Goal: Task Accomplishment & Management: Manage account settings

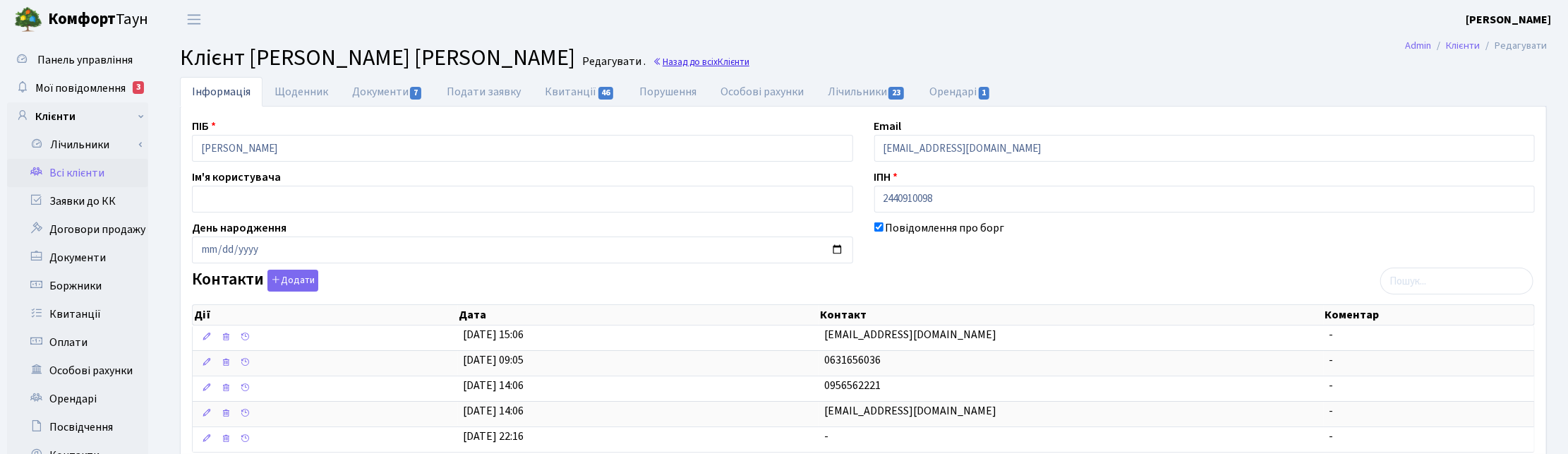
click at [713, 61] on link "Назад до всіх Клієнти" at bounding box center [701, 62] width 96 height 14
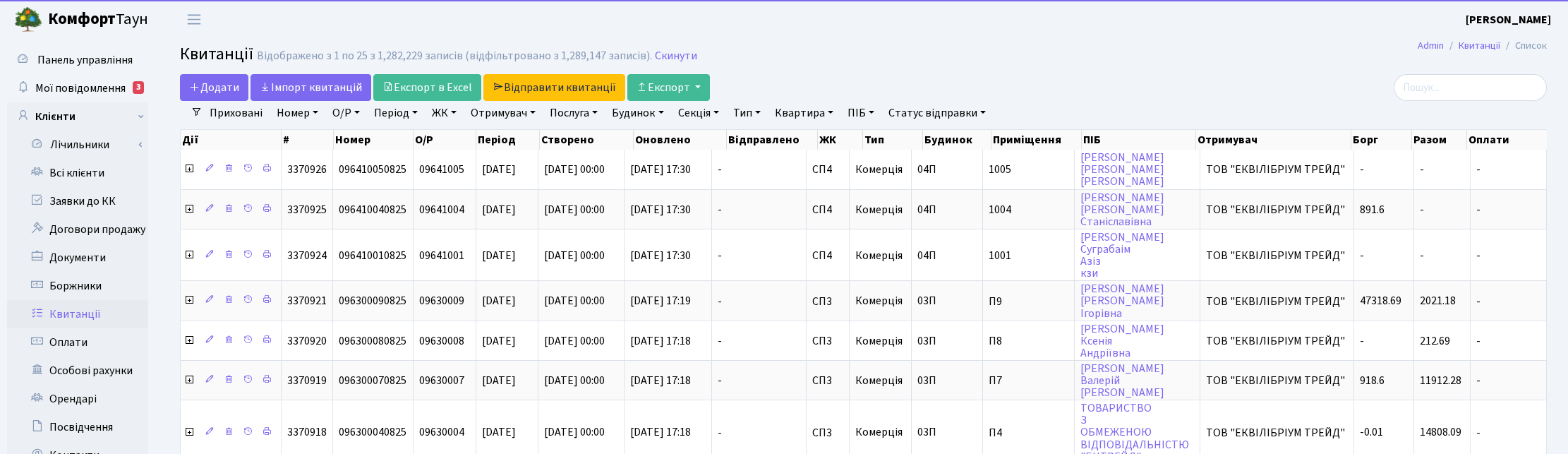
select select "25"
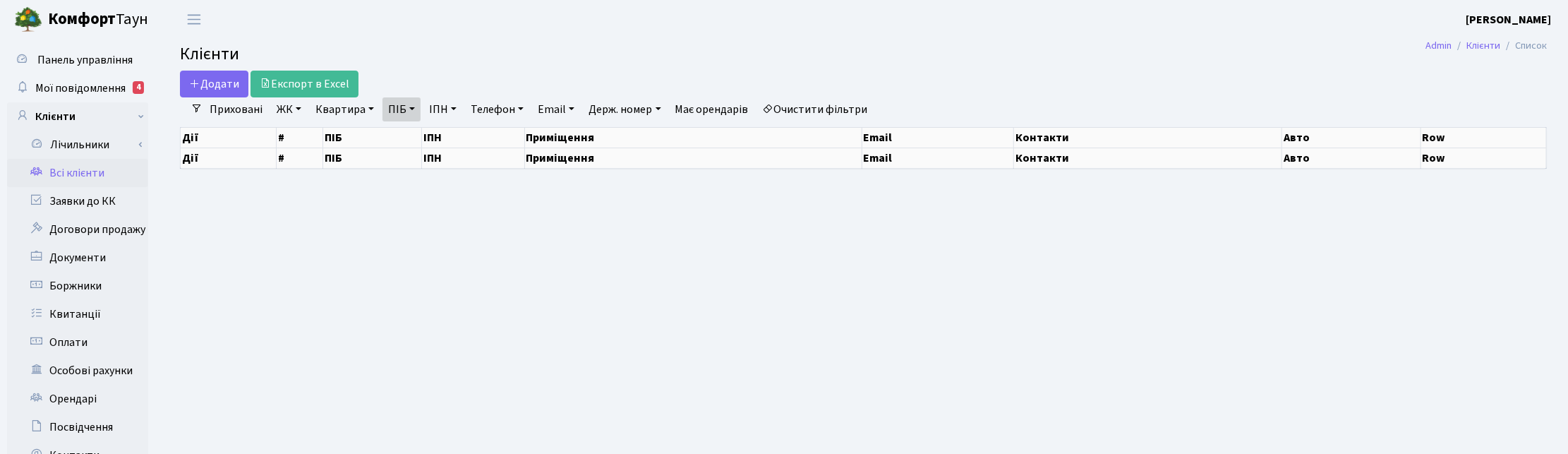
select select "25"
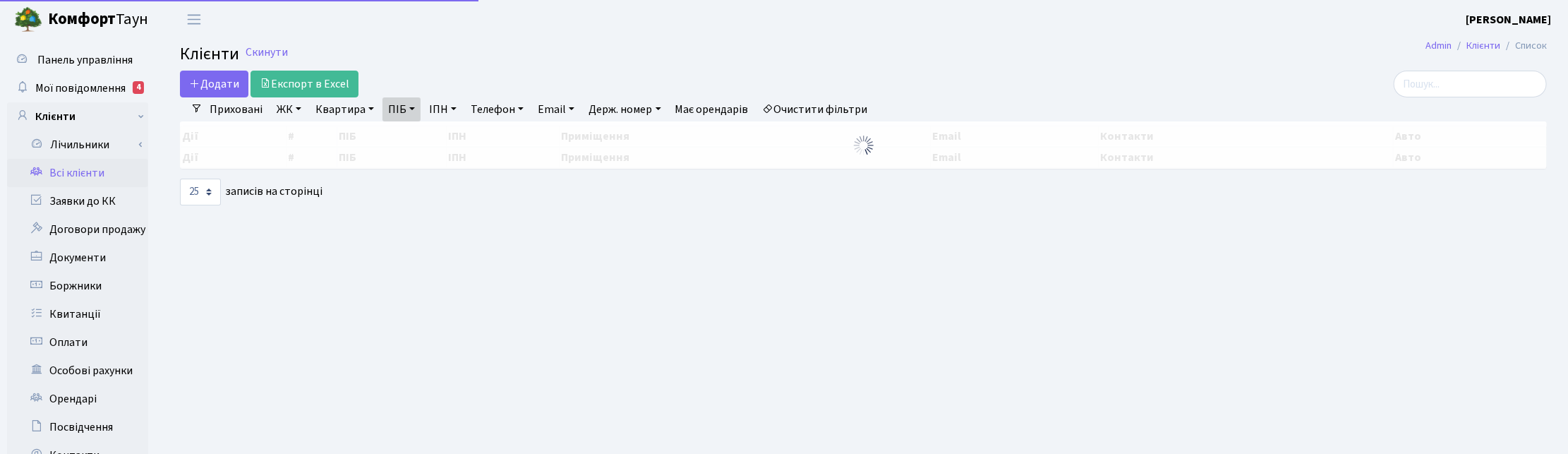
click at [415, 113] on link "ПІБ" at bounding box center [402, 109] width 38 height 24
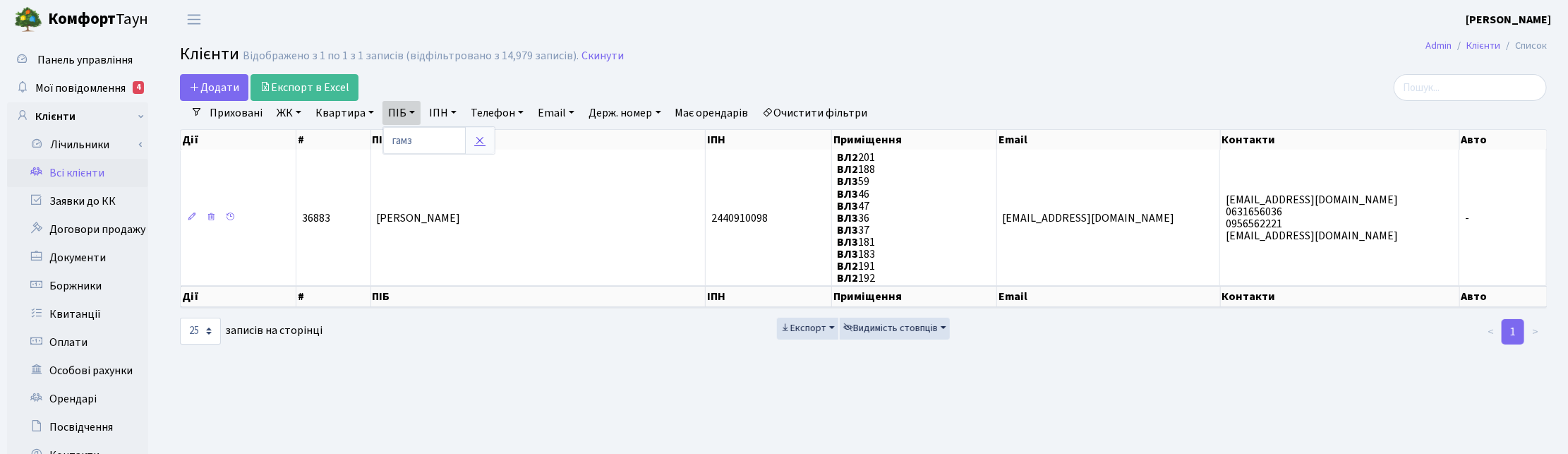
drag, startPoint x: 482, startPoint y: 145, endPoint x: 468, endPoint y: 142, distance: 14.3
click at [481, 145] on icon at bounding box center [480, 140] width 11 height 11
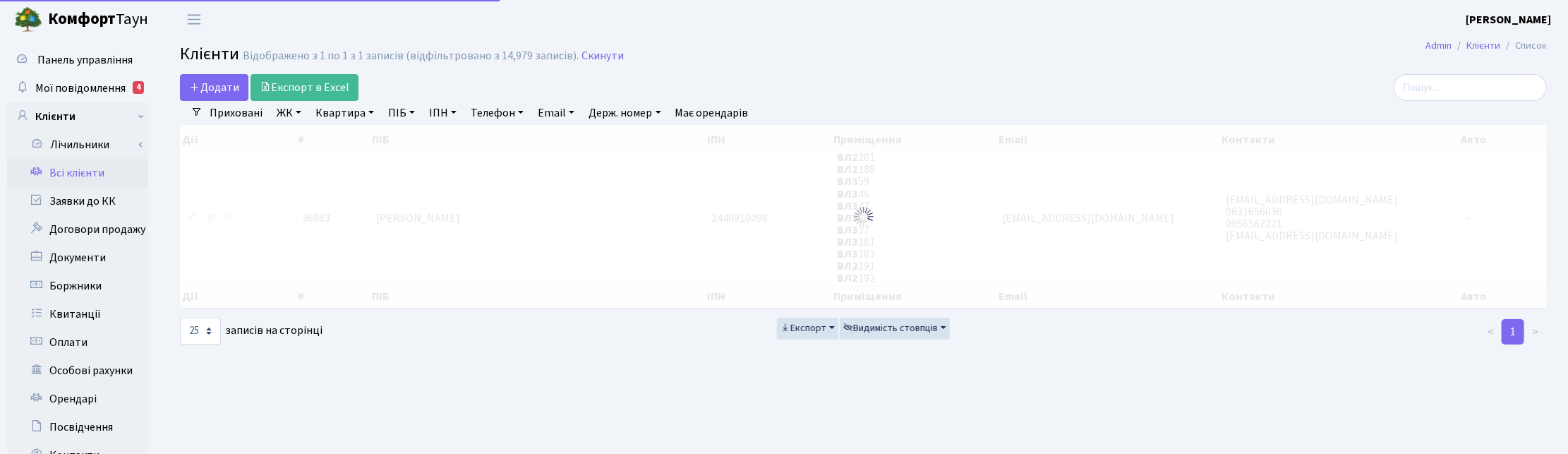
click at [359, 109] on link "Квартира" at bounding box center [344, 113] width 70 height 24
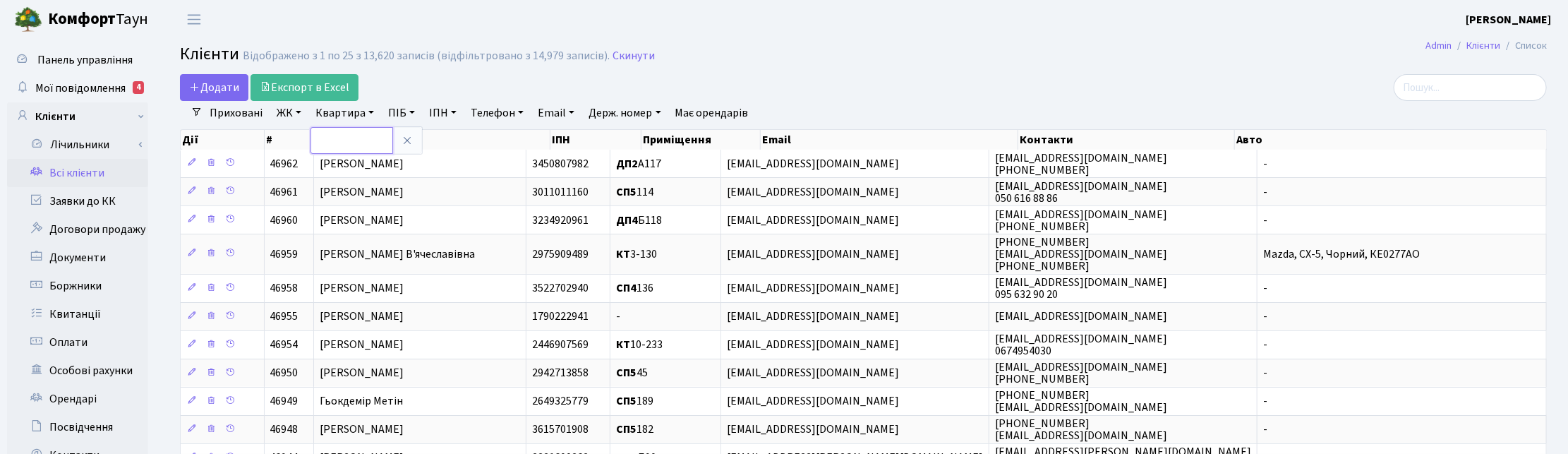
click at [350, 136] on input "text" at bounding box center [352, 140] width 83 height 27
type input "17-48"
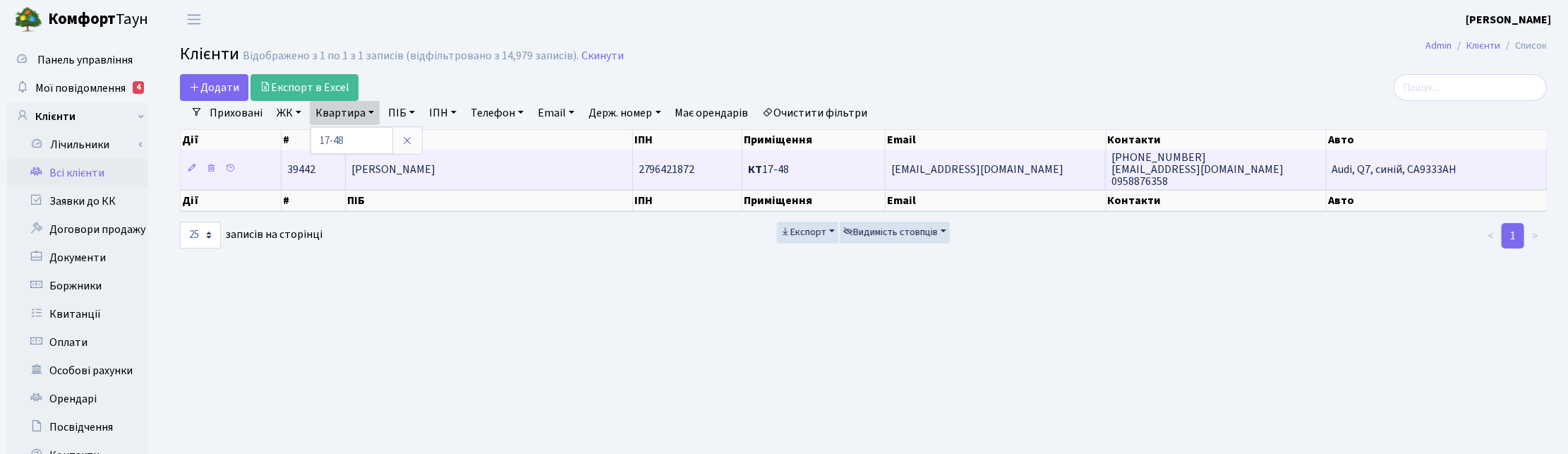
click at [435, 178] on span "Гурський Валентин Анатолійович" at bounding box center [393, 169] width 84 height 15
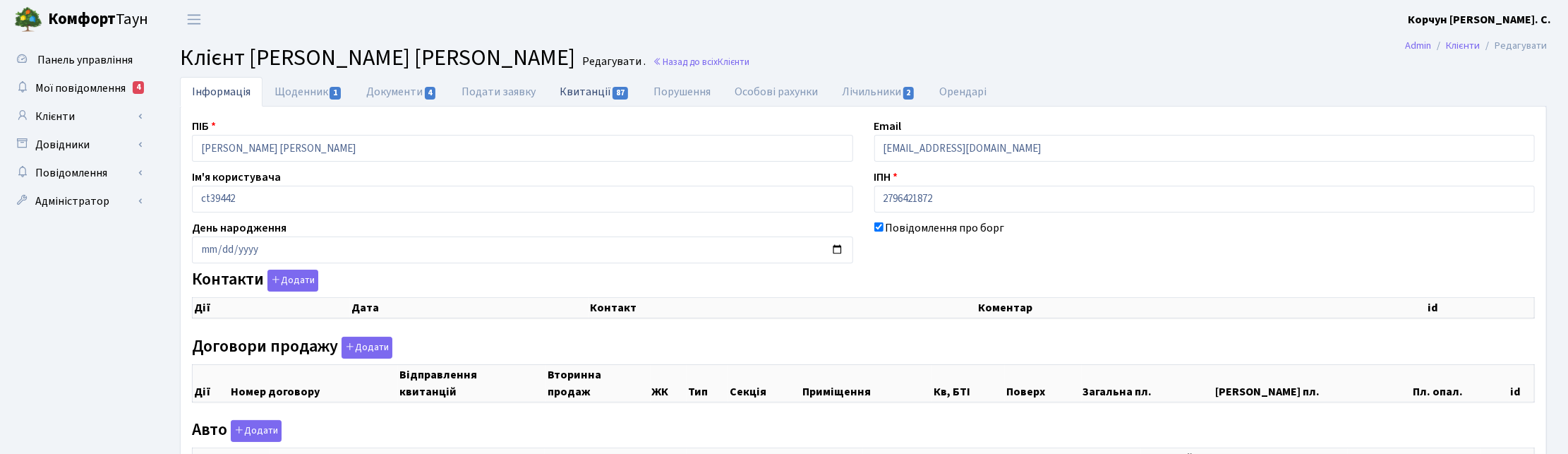
click at [600, 90] on link "Квитанції 87" at bounding box center [594, 92] width 94 height 29
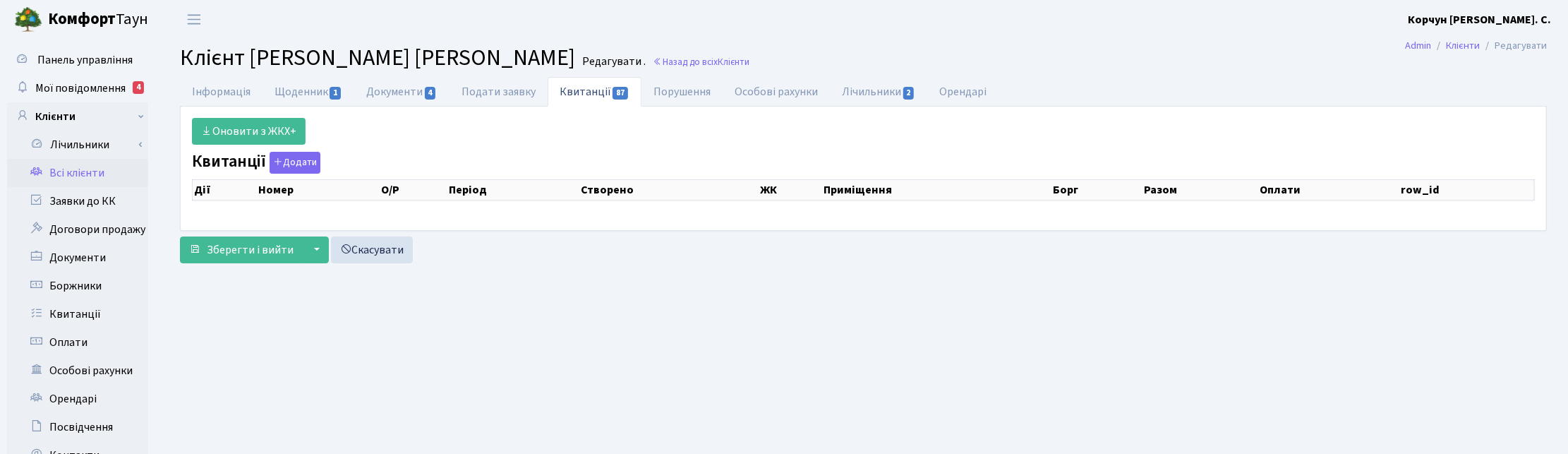
select select "25"
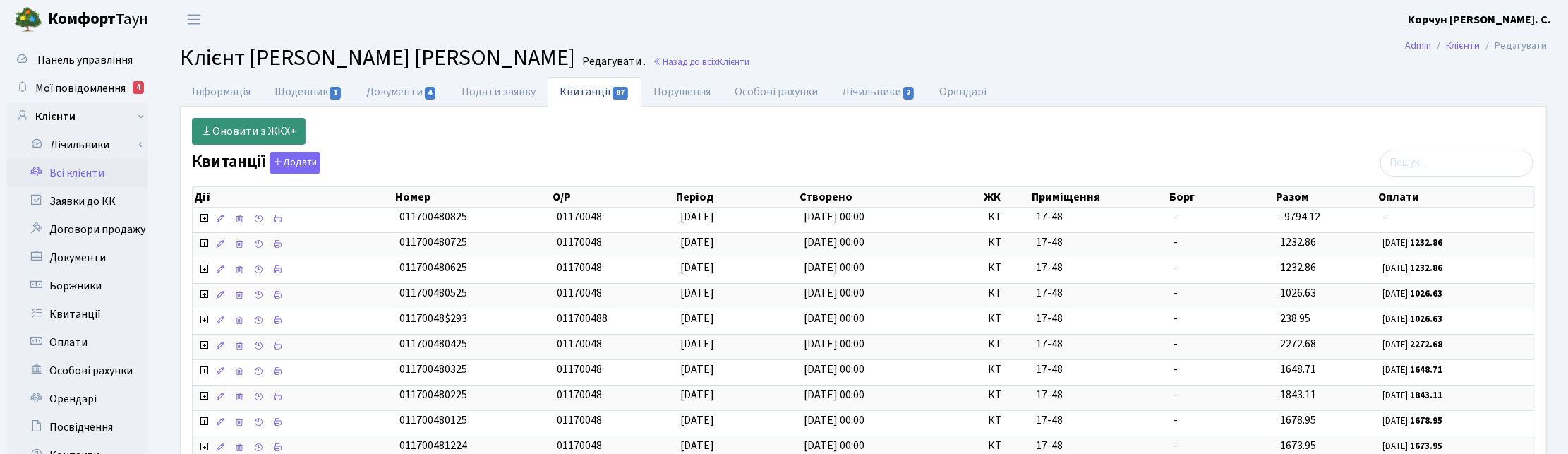
click at [258, 132] on link "Оновити з ЖКХ+" at bounding box center [249, 131] width 114 height 27
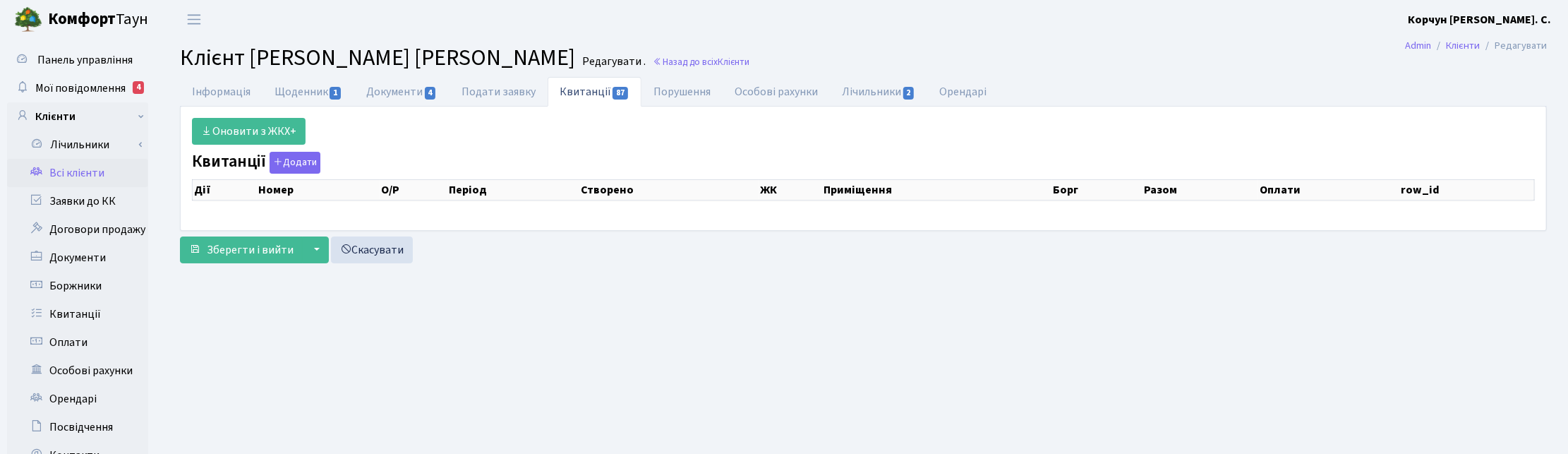
select select "25"
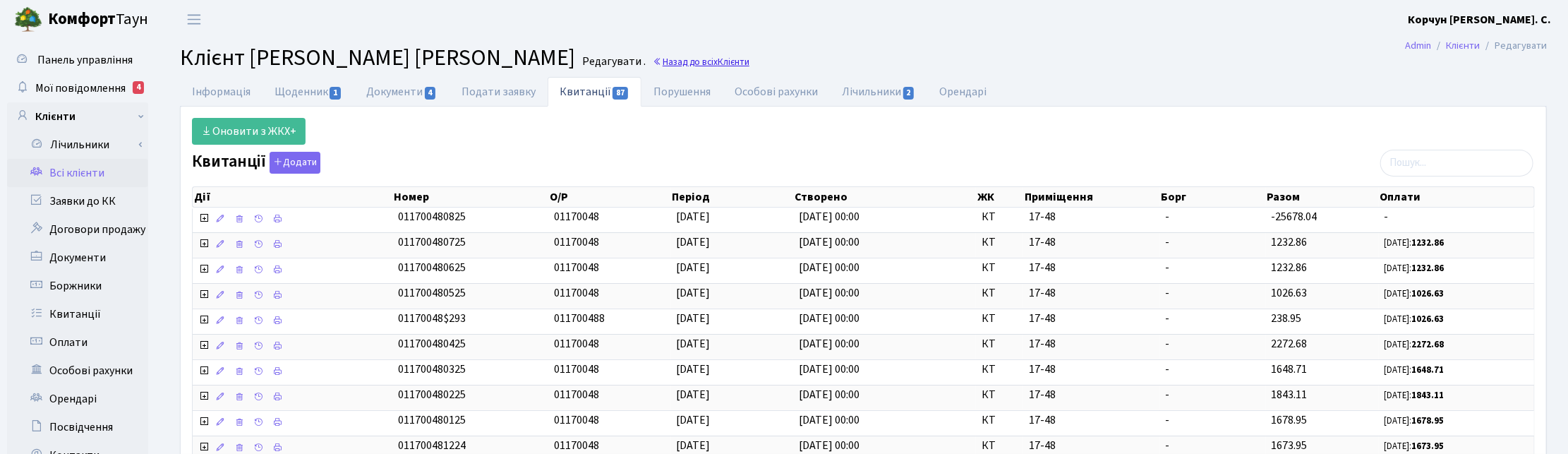
click at [734, 55] on span "Клієнти" at bounding box center [734, 62] width 32 height 14
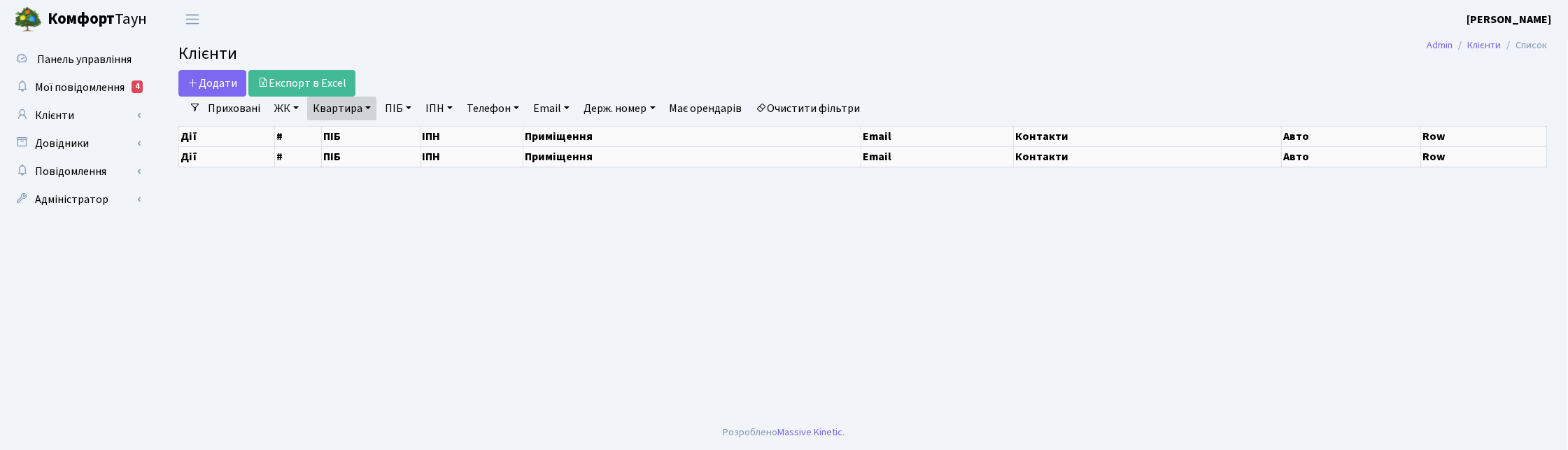
select select "25"
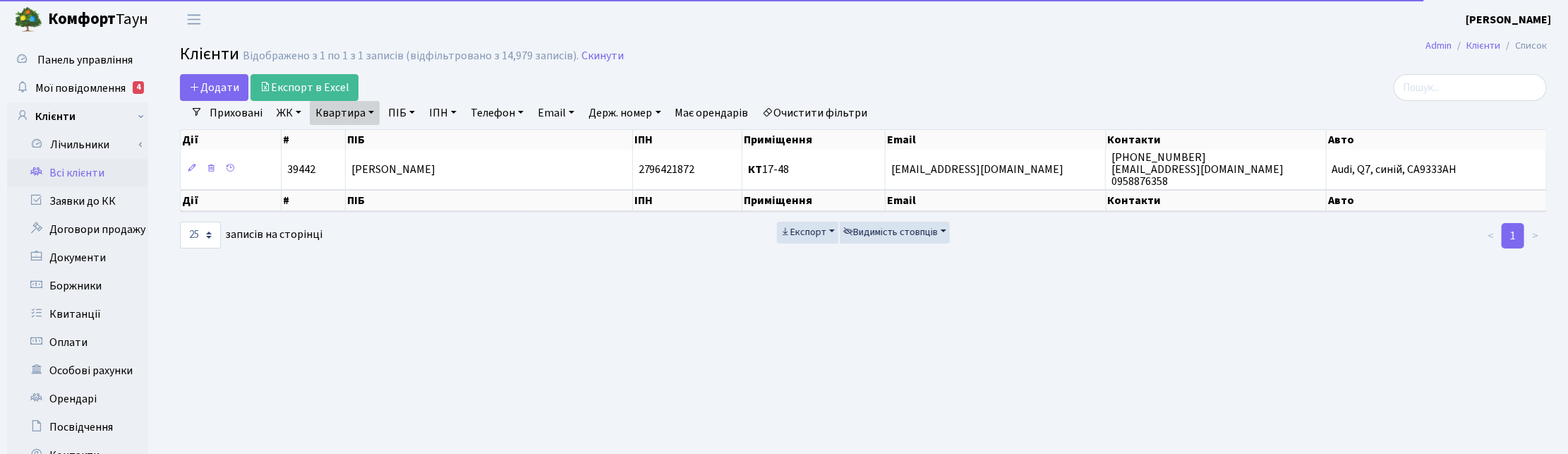
click at [364, 111] on link "Квартира" at bounding box center [344, 113] width 70 height 24
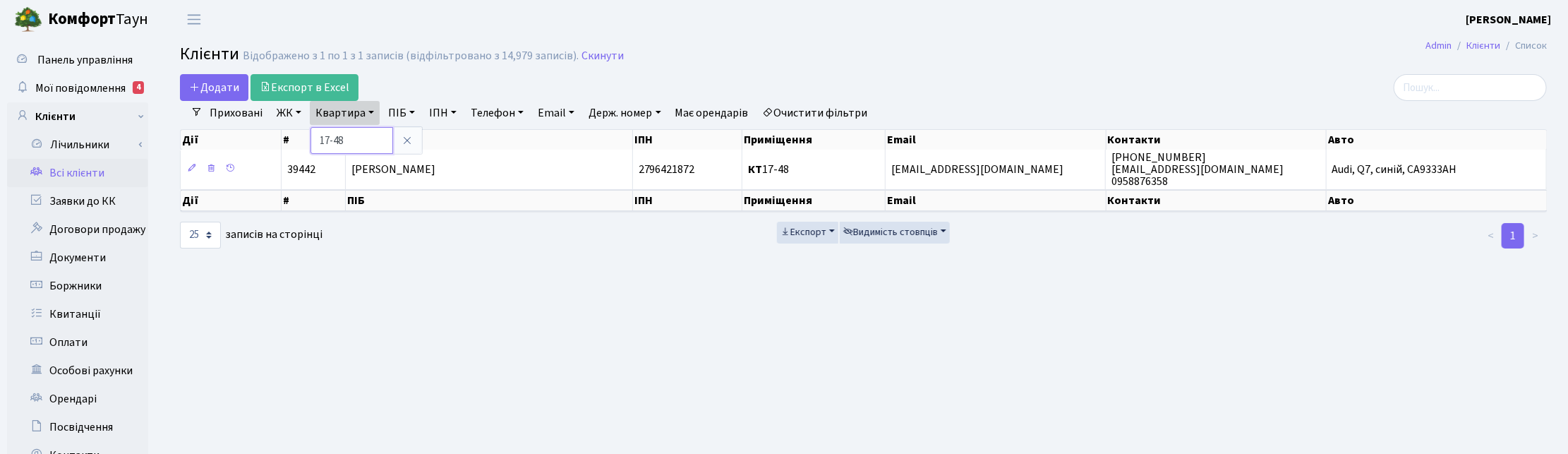
drag, startPoint x: 343, startPoint y: 145, endPoint x: 317, endPoint y: 145, distance: 26.0
click at [317, 145] on input "17-48" at bounding box center [352, 140] width 83 height 27
type input "3-4"
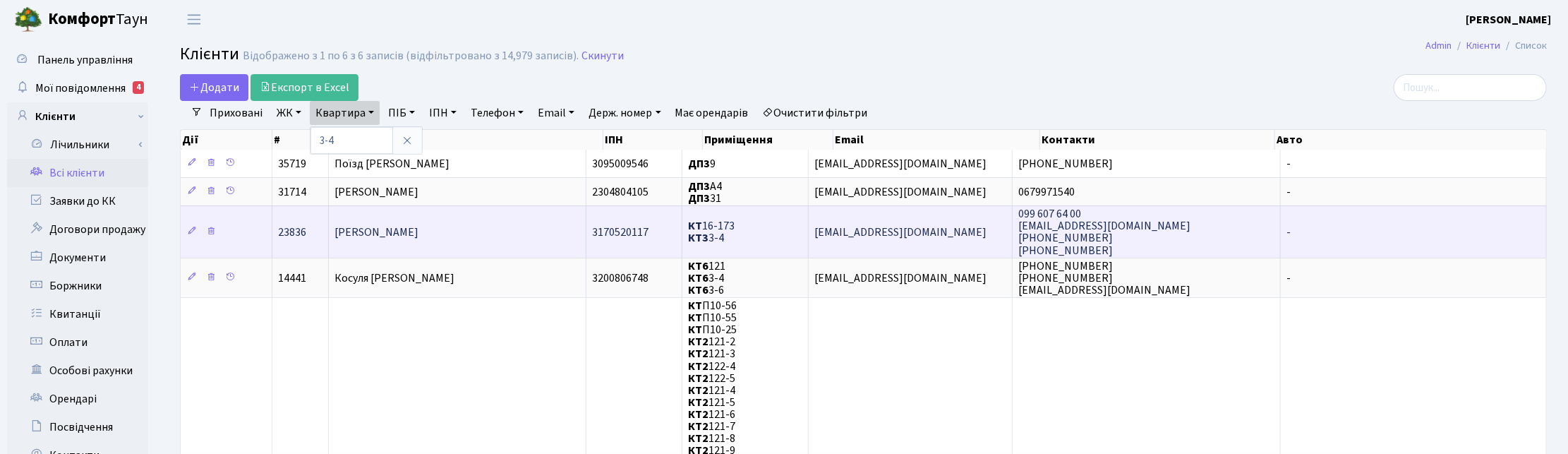
click at [405, 235] on span "[PERSON_NAME]" at bounding box center [376, 232] width 84 height 15
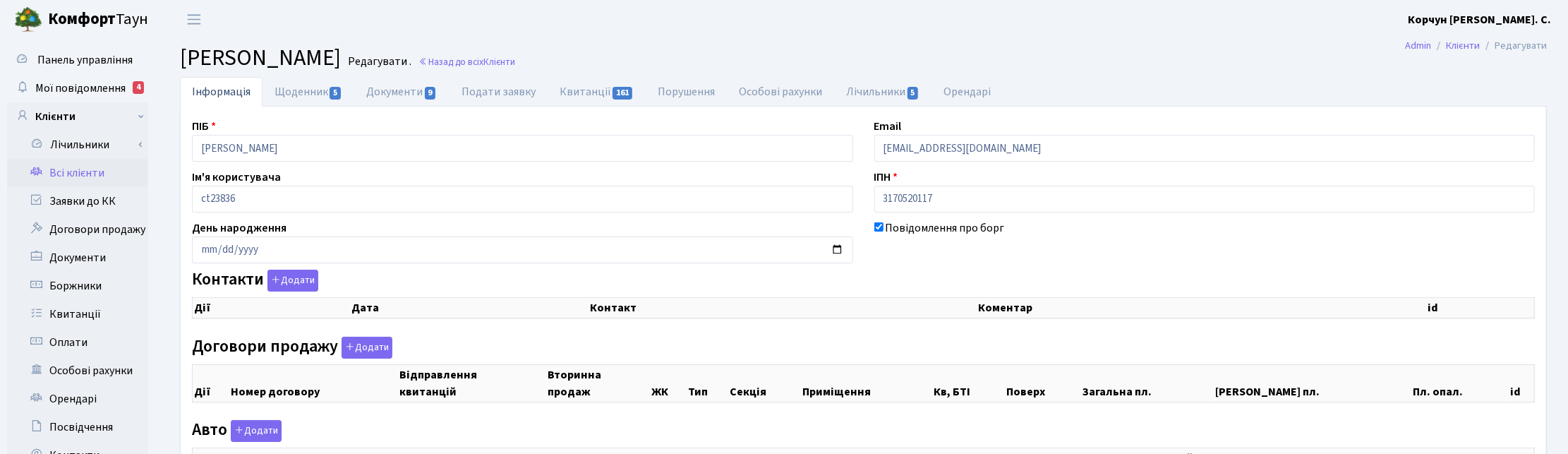
checkbox input "true"
select select "25"
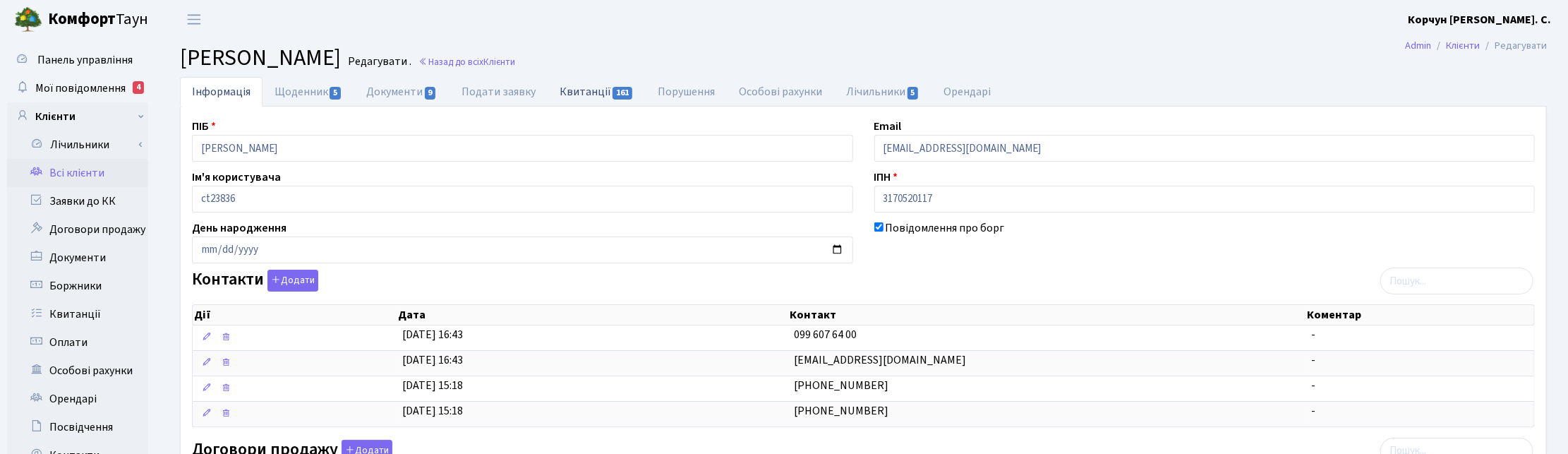
click at [603, 90] on link "Квитанції 161" at bounding box center [597, 92] width 98 height 29
select select "25"
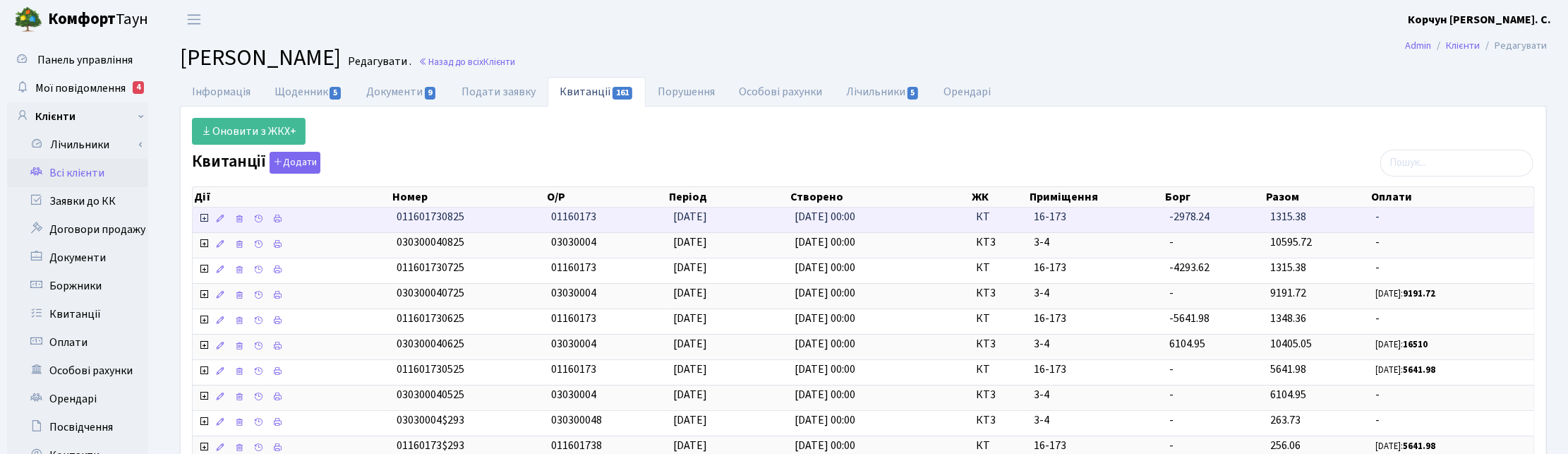
click at [206, 221] on icon at bounding box center [203, 218] width 11 height 11
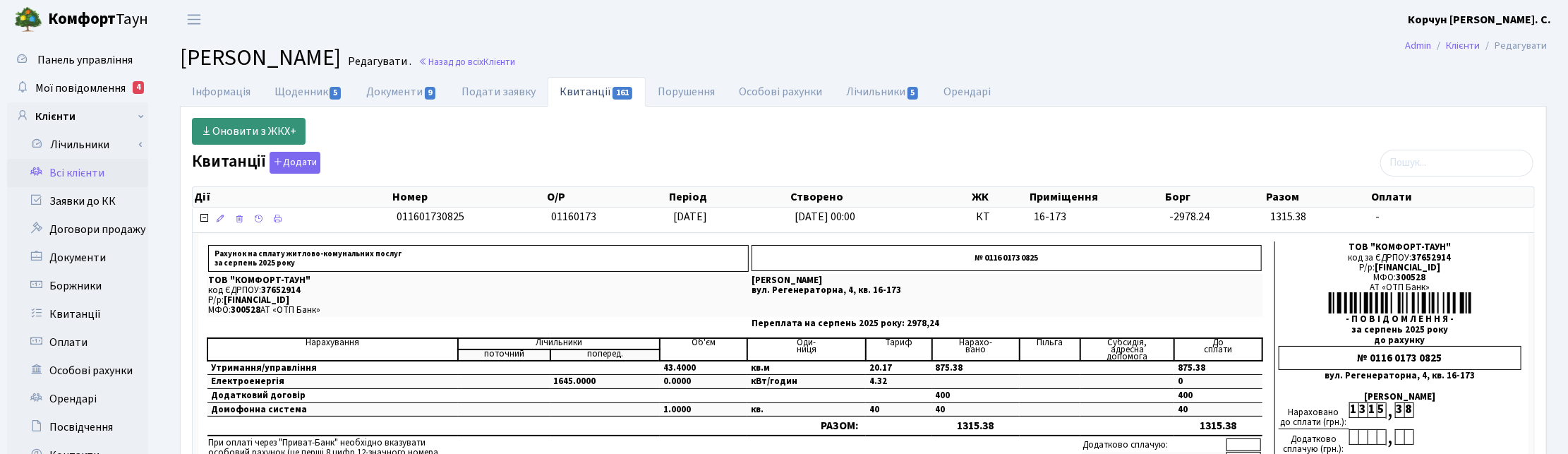
click at [226, 129] on link "Оновити з ЖКХ+" at bounding box center [249, 131] width 114 height 27
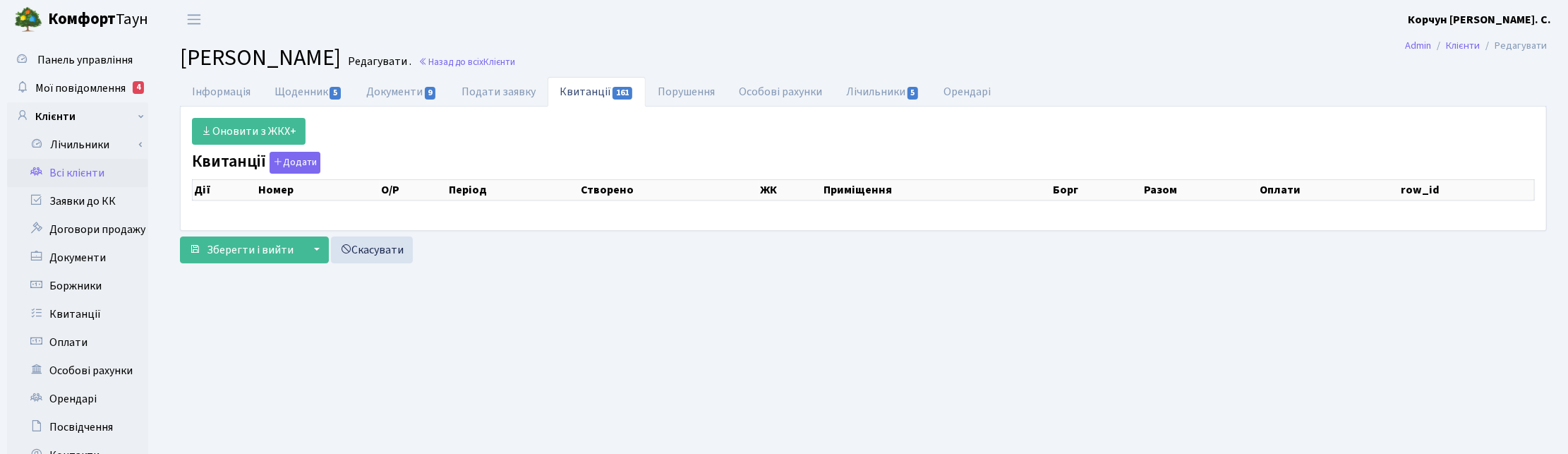
select select "25"
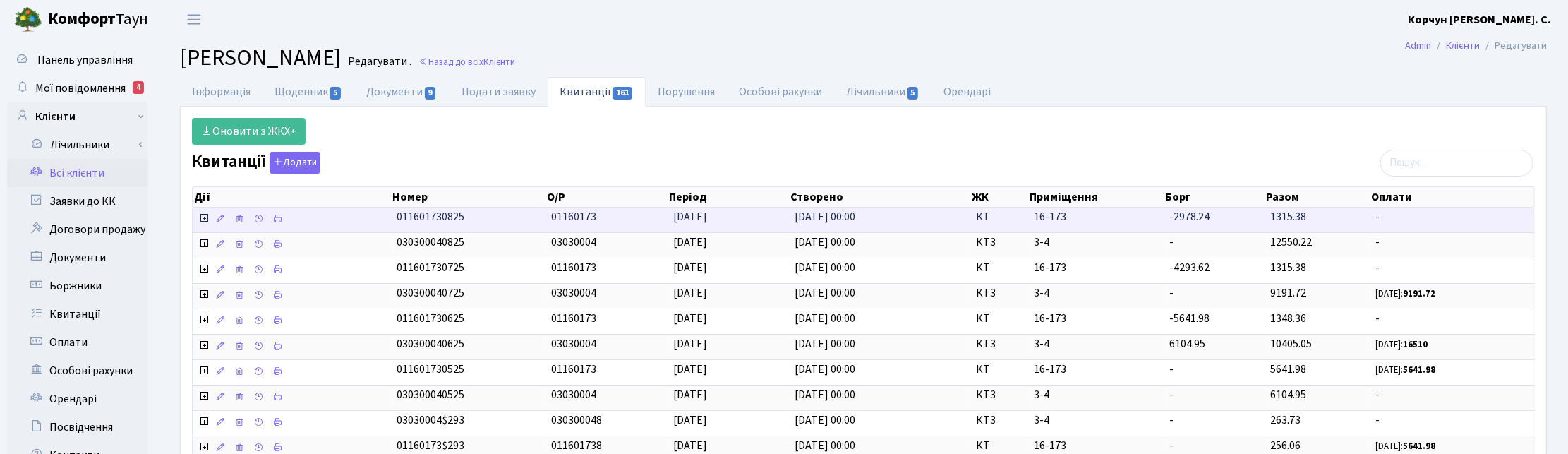
click at [203, 220] on icon at bounding box center [203, 218] width 11 height 11
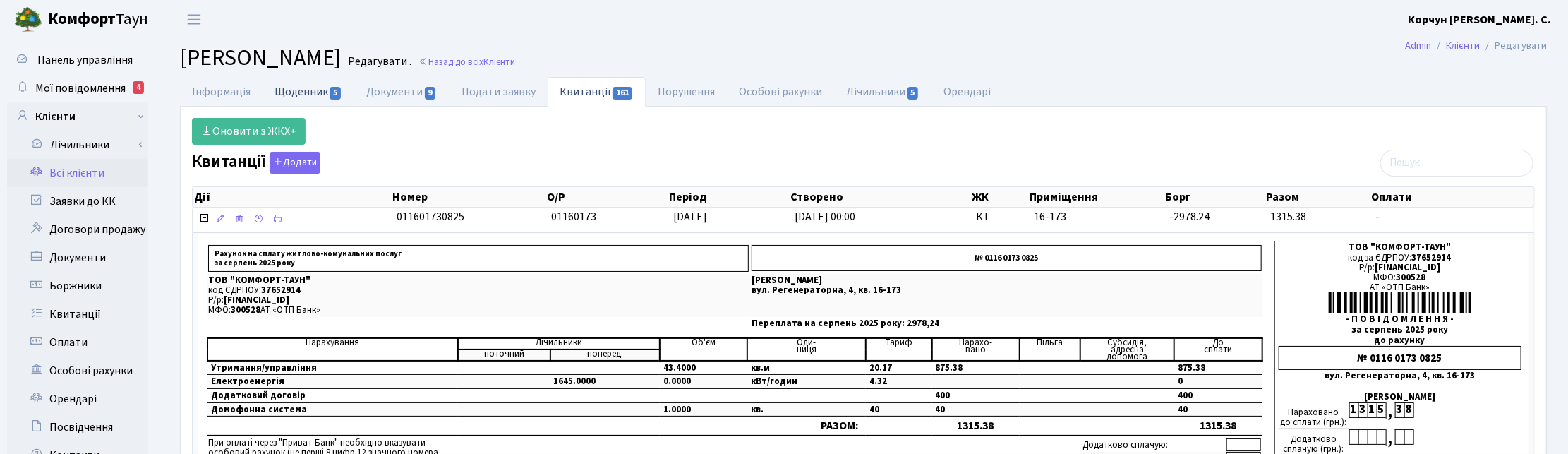
click at [314, 88] on link "Щоденник 5" at bounding box center [308, 92] width 92 height 29
select select "25"
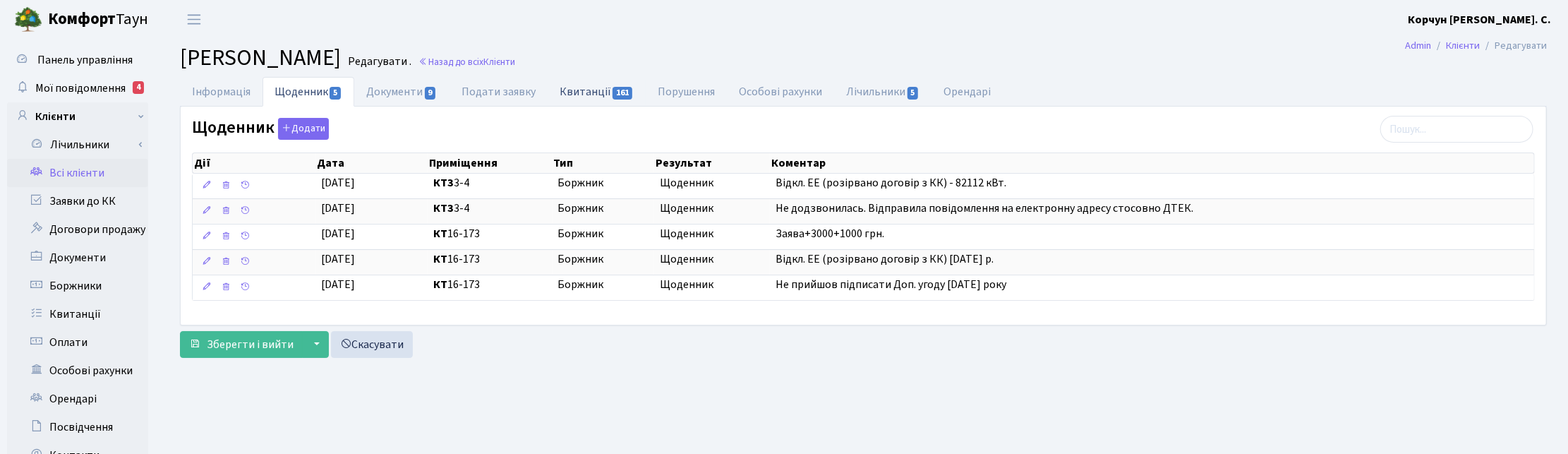
click at [594, 87] on link "Квитанції 161" at bounding box center [597, 92] width 98 height 29
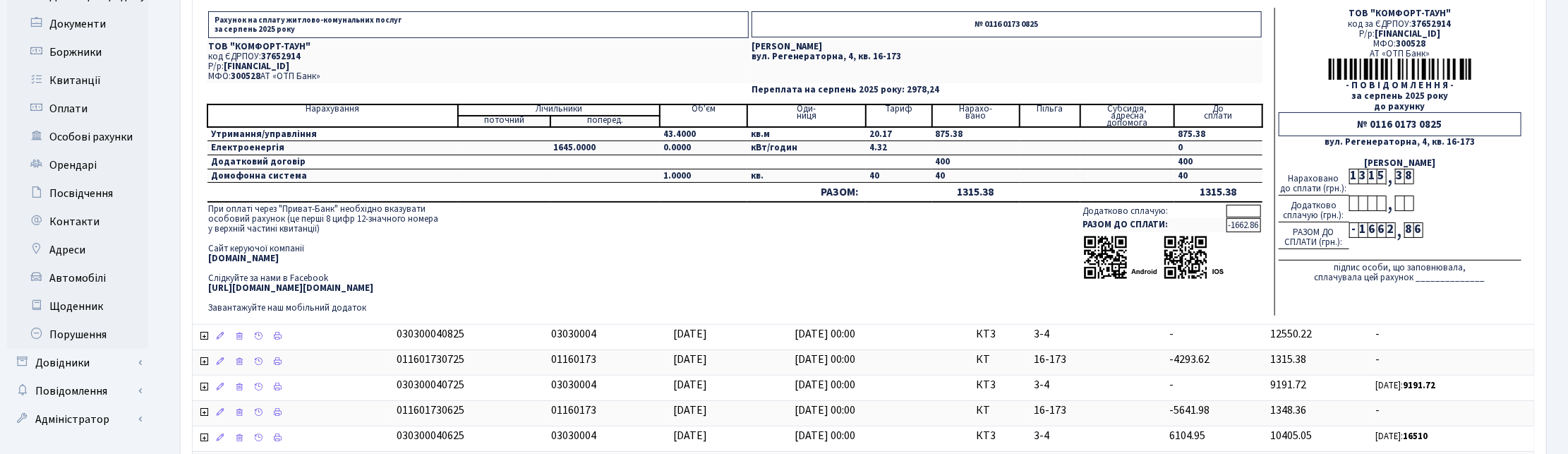
scroll to position [265, 0]
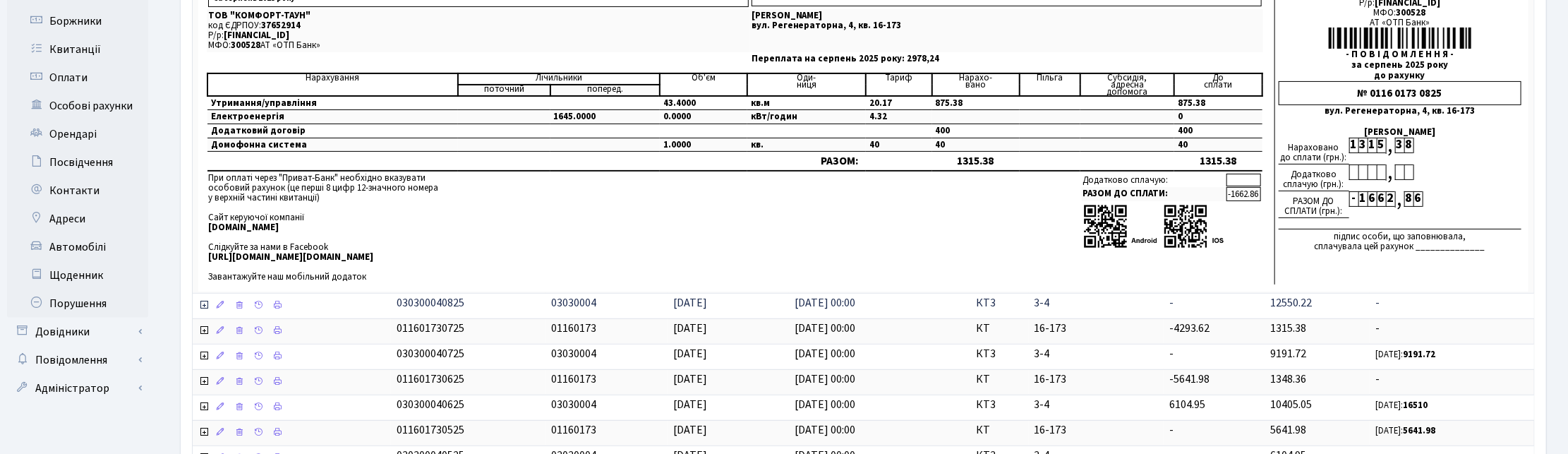
click at [203, 307] on icon at bounding box center [203, 305] width 11 height 11
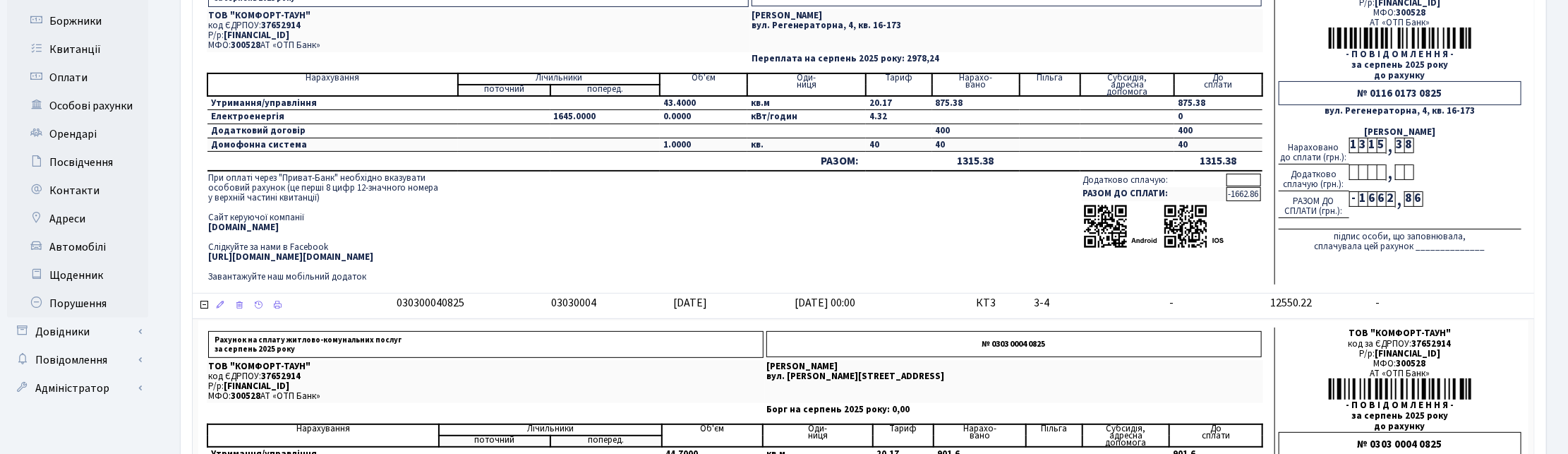
drag, startPoint x: 1039, startPoint y: 124, endPoint x: 1059, endPoint y: 116, distance: 21.5
click at [1039, 124] on td at bounding box center [1049, 117] width 60 height 14
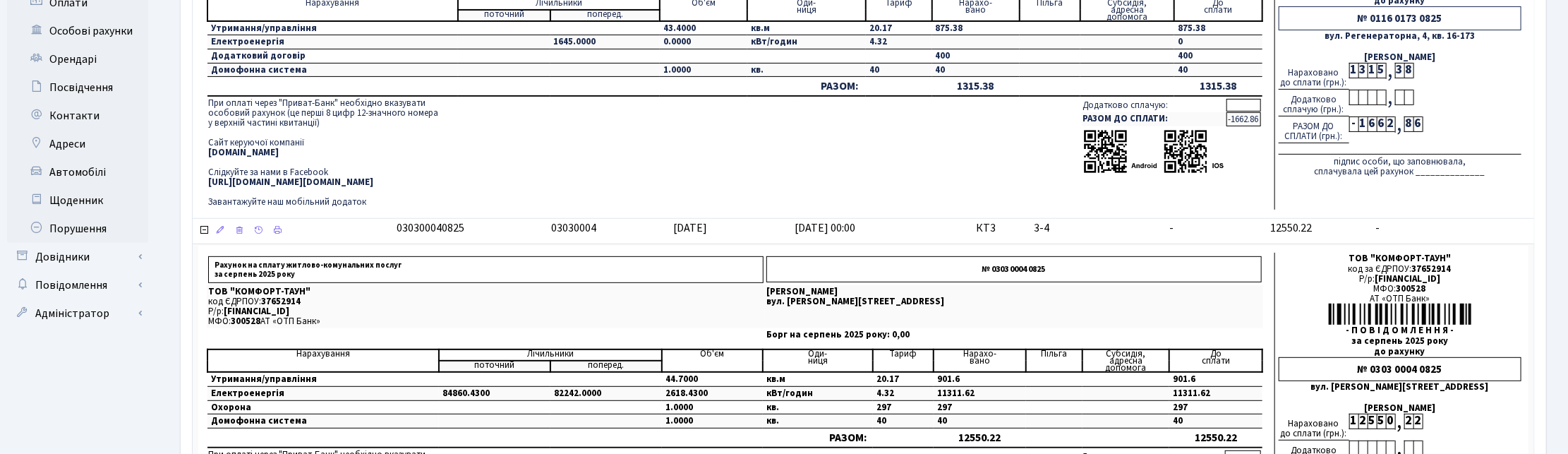
scroll to position [353, 0]
